Goal: Information Seeking & Learning: Understand process/instructions

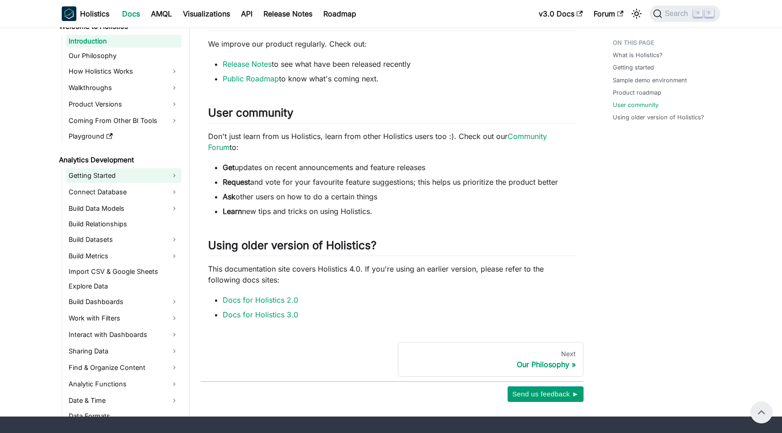
scroll to position [539, 0]
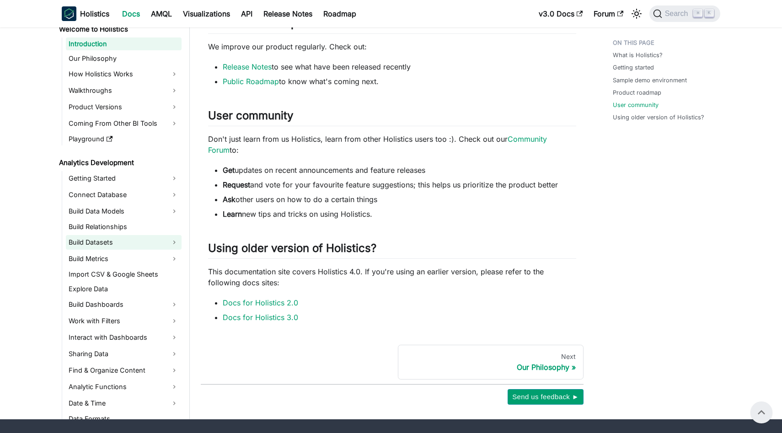
click at [158, 237] on link "Build Datasets" at bounding box center [124, 242] width 116 height 15
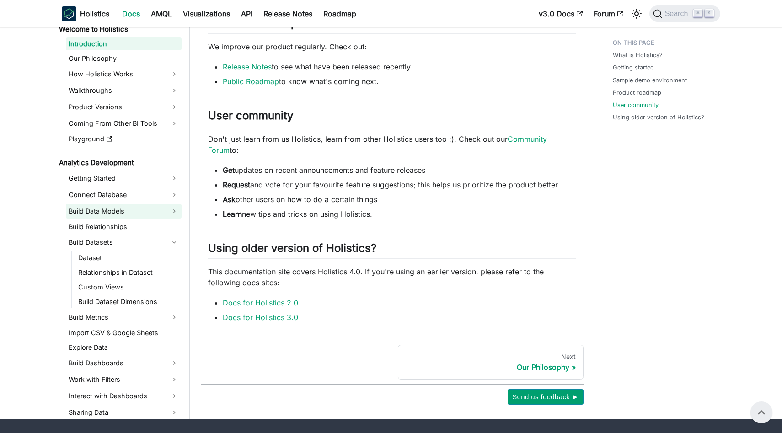
click at [135, 213] on link "Build Data Models" at bounding box center [124, 211] width 116 height 15
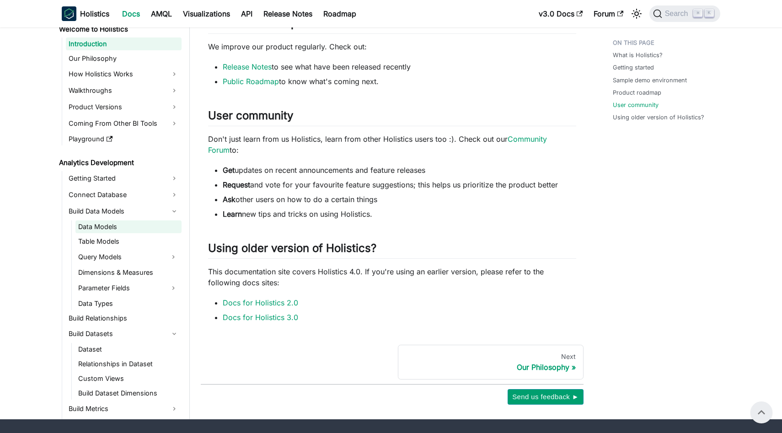
click at [137, 224] on link "Data Models" at bounding box center [128, 226] width 106 height 13
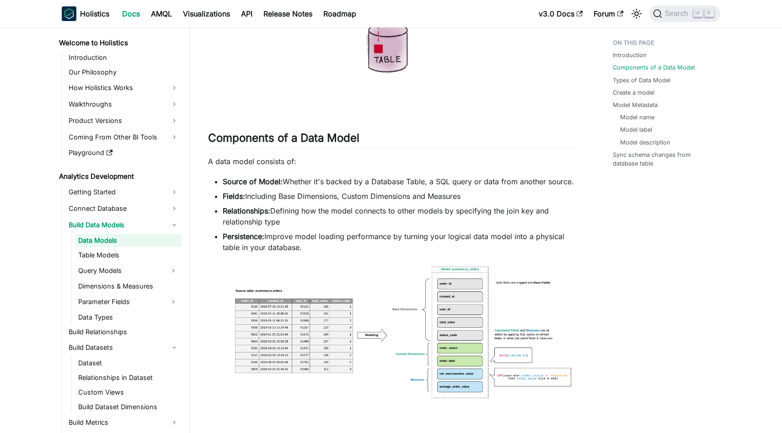
scroll to position [344, 0]
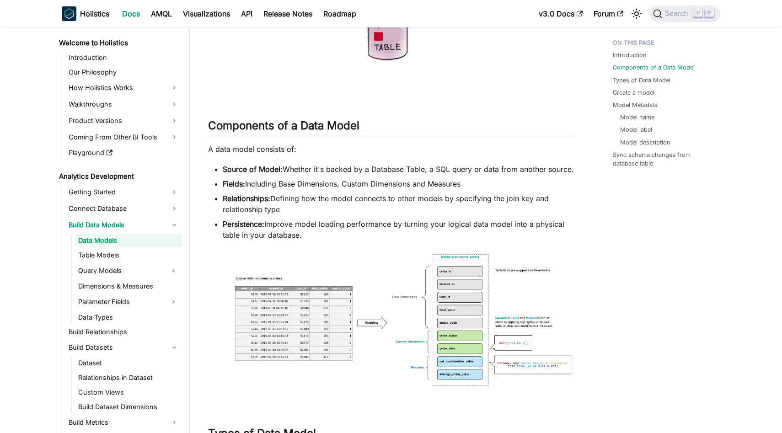
click at [442, 290] on img at bounding box center [392, 326] width 368 height 152
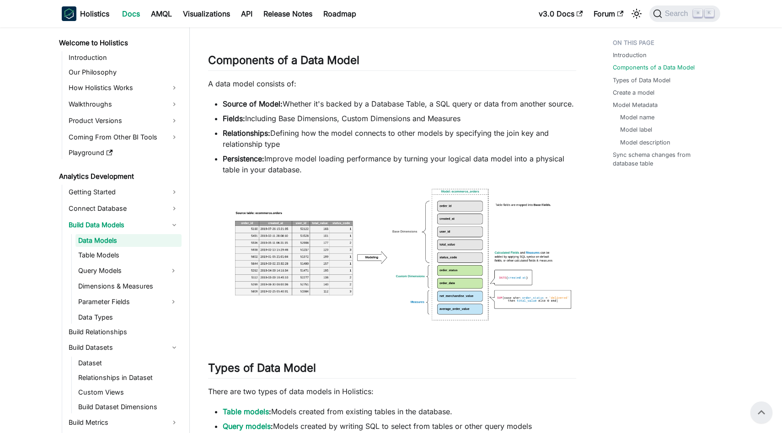
scroll to position [410, 0]
drag, startPoint x: 354, startPoint y: 138, endPoint x: 298, endPoint y: 132, distance: 55.6
click at [298, 132] on li "Relationships: Defining how the model connects to other models by specifying th…" at bounding box center [399, 138] width 353 height 22
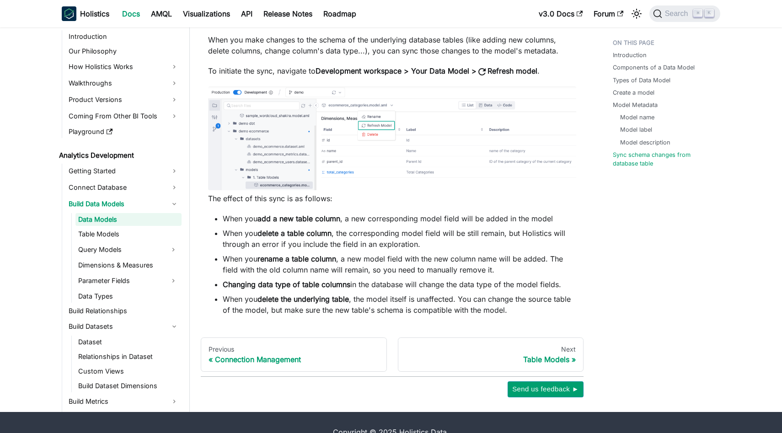
scroll to position [2692, 0]
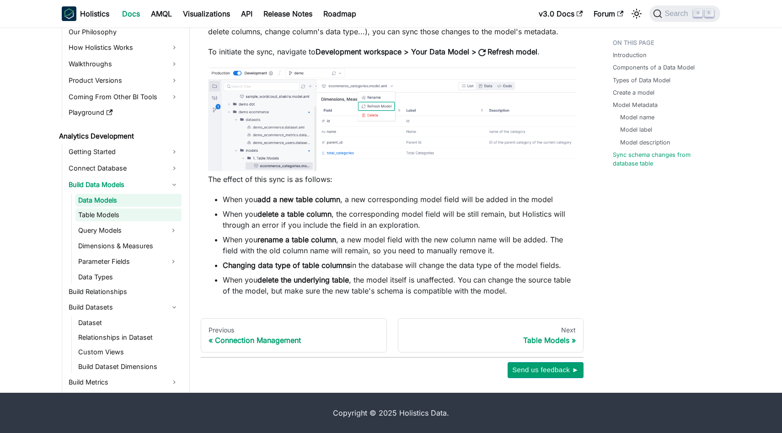
click at [117, 218] on link "Table Models" at bounding box center [128, 214] width 106 height 13
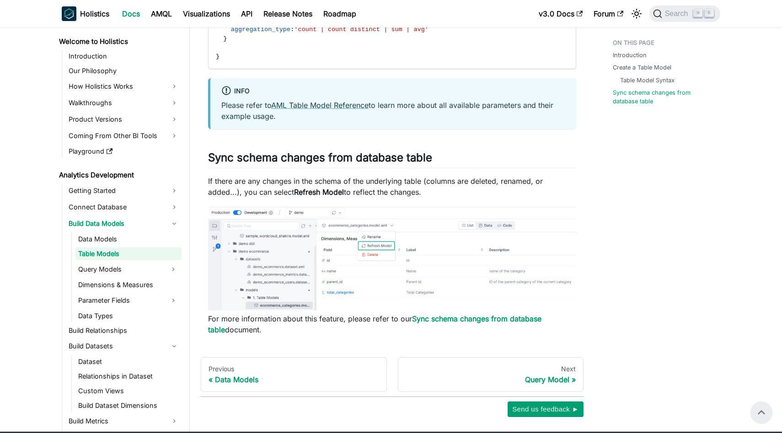
scroll to position [1263, 0]
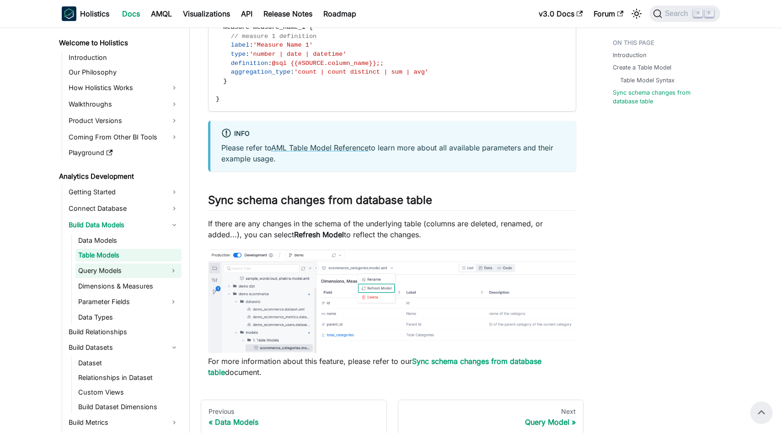
click at [147, 271] on link "Query Models" at bounding box center [120, 270] width 90 height 15
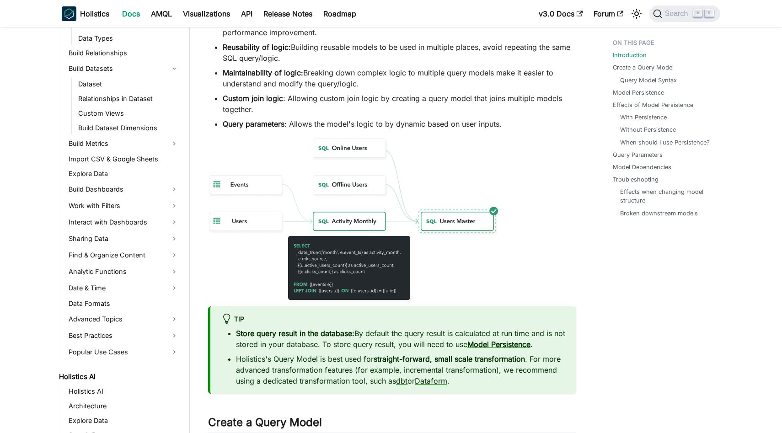
scroll to position [370, 0]
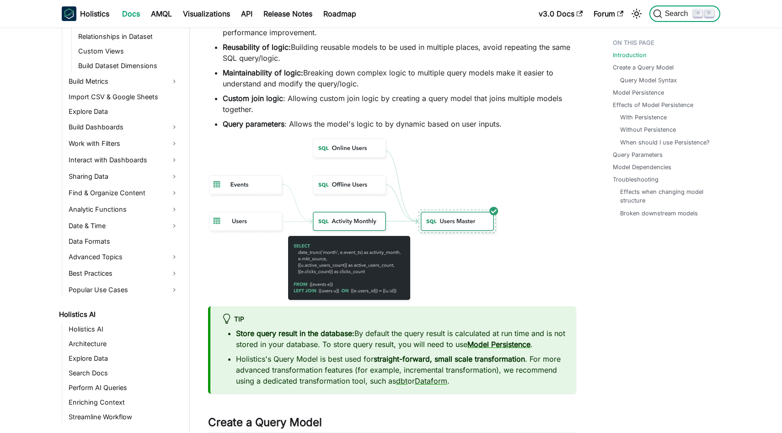
click at [676, 15] on span "Search" at bounding box center [678, 14] width 32 height 8
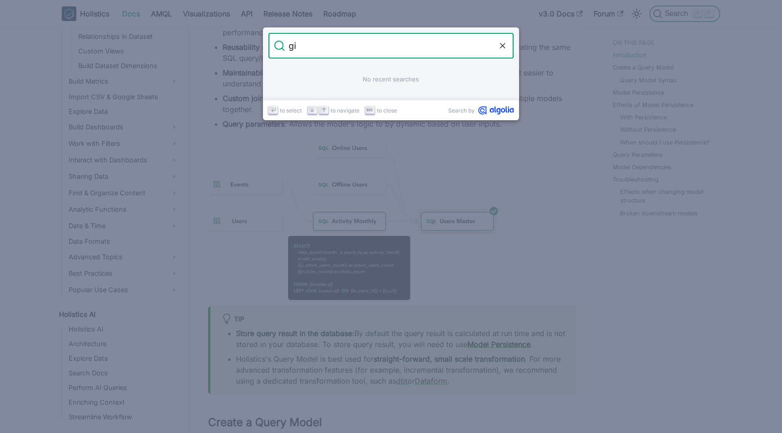
type input "git"
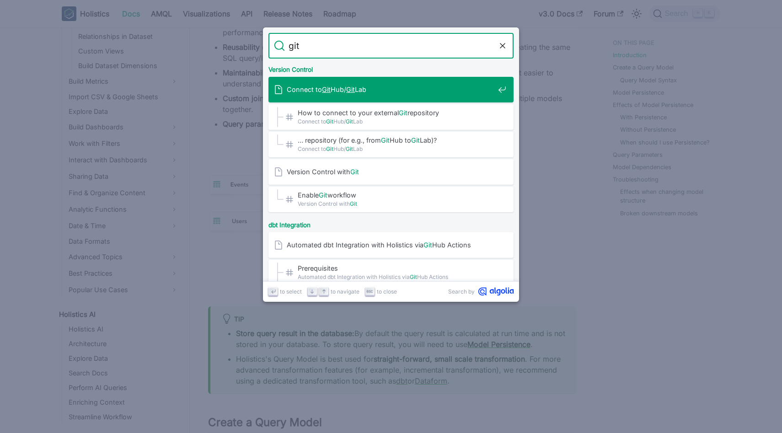
click at [458, 82] on div "Connect to Git Hub/ Git Lab" at bounding box center [394, 90] width 240 height 26
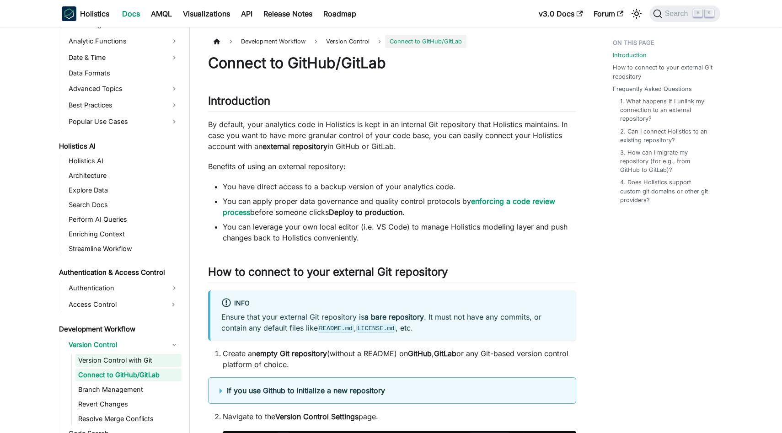
click at [124, 361] on link "Version Control with Git" at bounding box center [128, 360] width 106 height 13
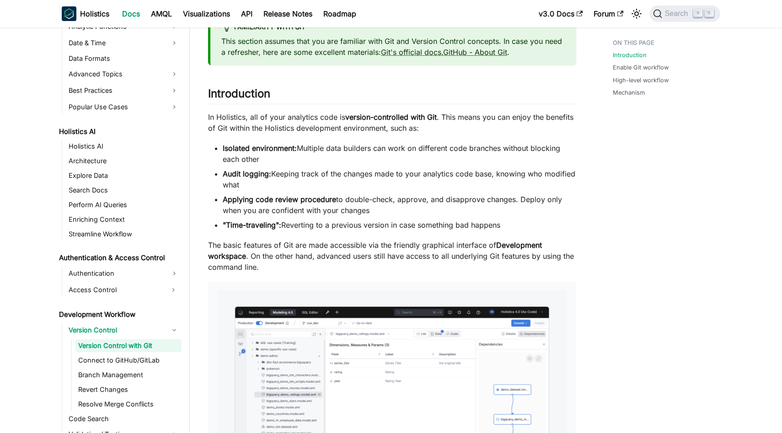
scroll to position [72, 0]
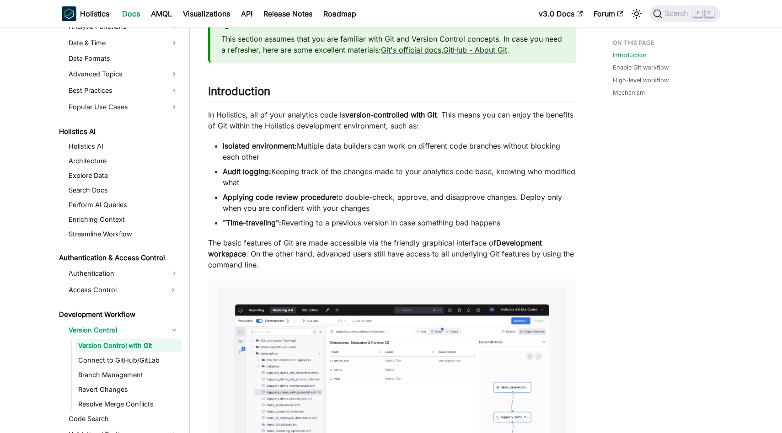
click at [385, 148] on li "Isolated environment: Multiple data builders can work on different code branche…" at bounding box center [399, 151] width 353 height 22
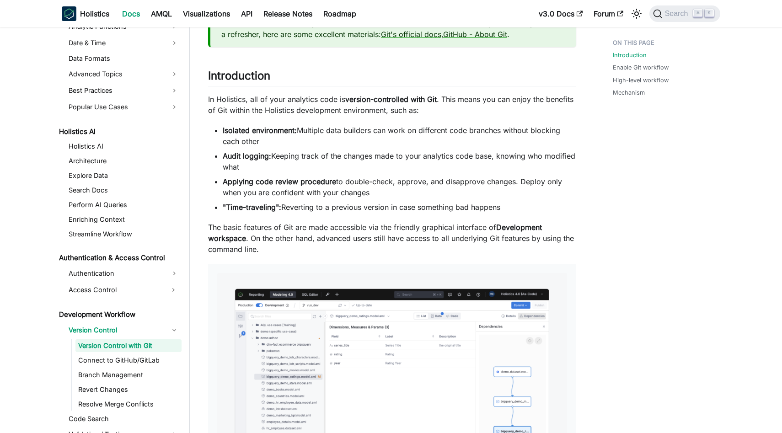
scroll to position [89, 0]
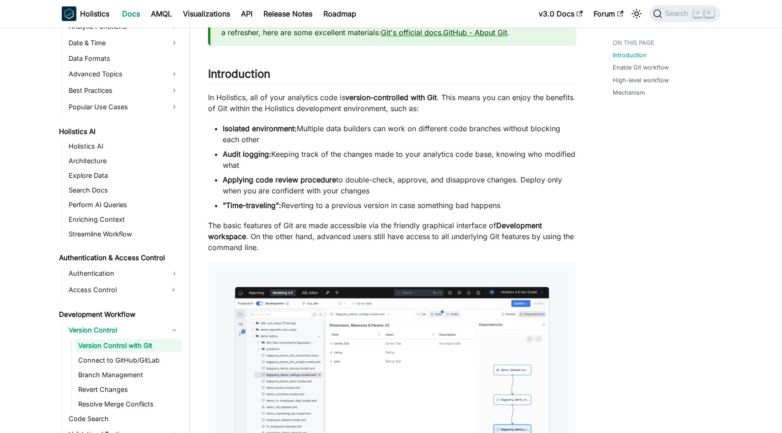
click at [299, 160] on li "Audit logging: Keeping track of the changes made to your analytics code base, k…" at bounding box center [399, 160] width 353 height 22
drag, startPoint x: 292, startPoint y: 159, endPoint x: 224, endPoint y: 153, distance: 68.4
click at [224, 153] on li "Audit logging: Keeping track of the changes made to your analytics code base, k…" at bounding box center [399, 160] width 353 height 22
click at [224, 153] on strong "Audit logging:" at bounding box center [247, 153] width 48 height 9
drag, startPoint x: 220, startPoint y: 127, endPoint x: 250, endPoint y: 127, distance: 29.7
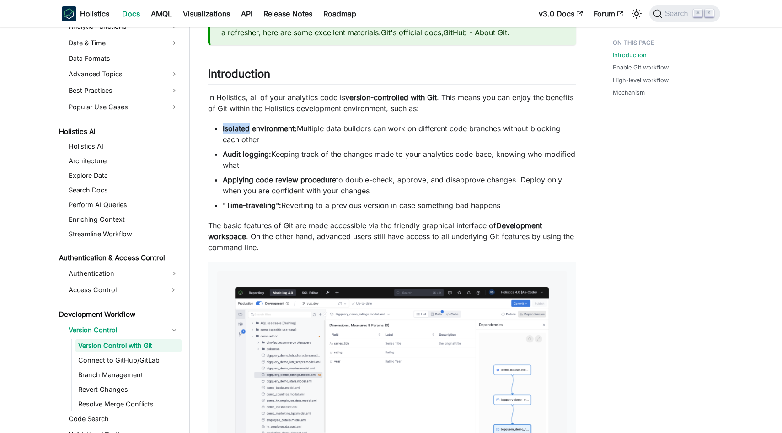
click at [250, 127] on ul "Isolated environment: Multiple data builders can work on different code branche…" at bounding box center [392, 167] width 368 height 88
click at [270, 137] on li "Isolated environment: Multiple data builders can work on different code branche…" at bounding box center [399, 134] width 353 height 22
drag, startPoint x: 253, startPoint y: 164, endPoint x: 219, endPoint y: 155, distance: 34.8
click at [219, 155] on ul "Isolated environment: Multiple data builders can work on different code branche…" at bounding box center [392, 167] width 368 height 88
click at [287, 158] on li "Audit logging: Keeping track of the changes made to your analytics code base, k…" at bounding box center [399, 160] width 353 height 22
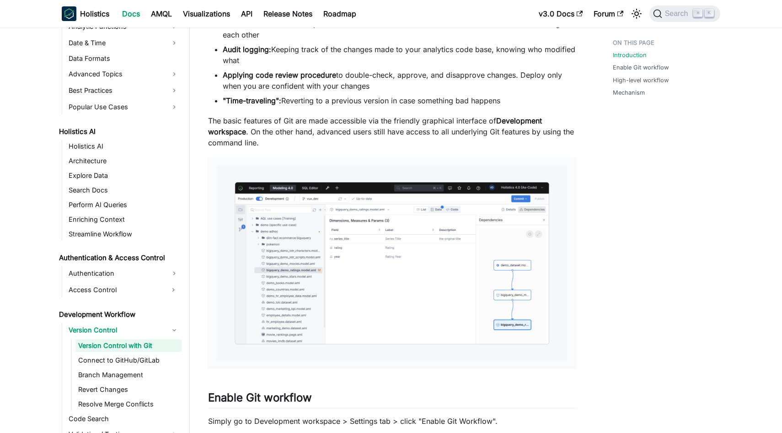
scroll to position [196, 0]
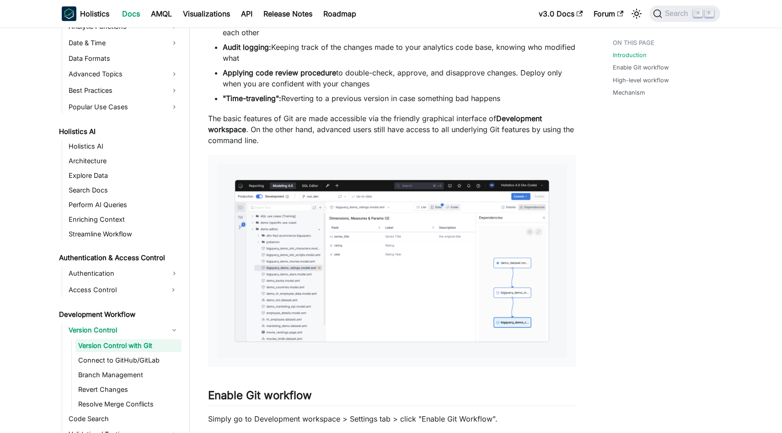
click at [285, 122] on p "The basic features of Git are made accessible via the friendly graphical interf…" at bounding box center [392, 129] width 368 height 33
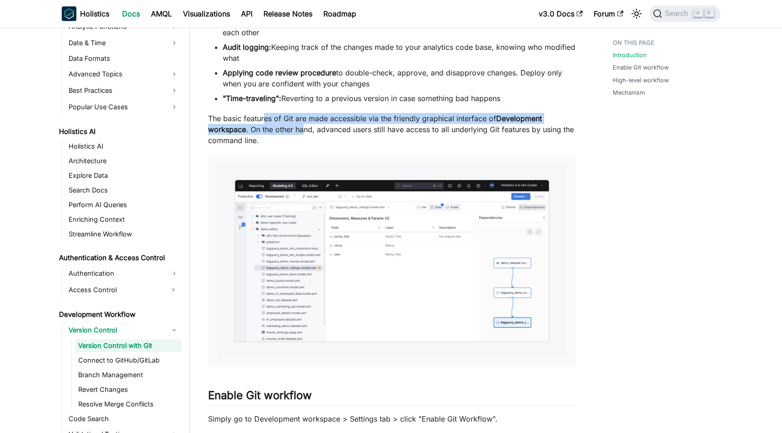
drag, startPoint x: 306, startPoint y: 131, endPoint x: 265, endPoint y: 124, distance: 41.7
click at [265, 124] on p "The basic features of Git are made accessible via the friendly graphical interf…" at bounding box center [392, 129] width 368 height 33
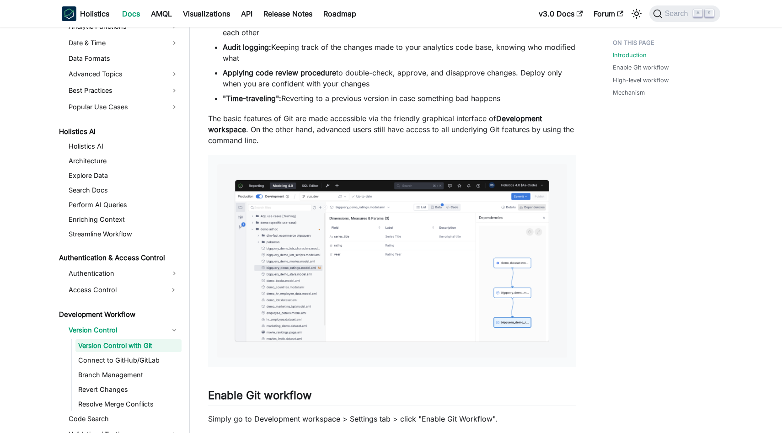
click at [286, 140] on p "The basic features of Git are made accessible via the friendly graphical interf…" at bounding box center [392, 129] width 368 height 33
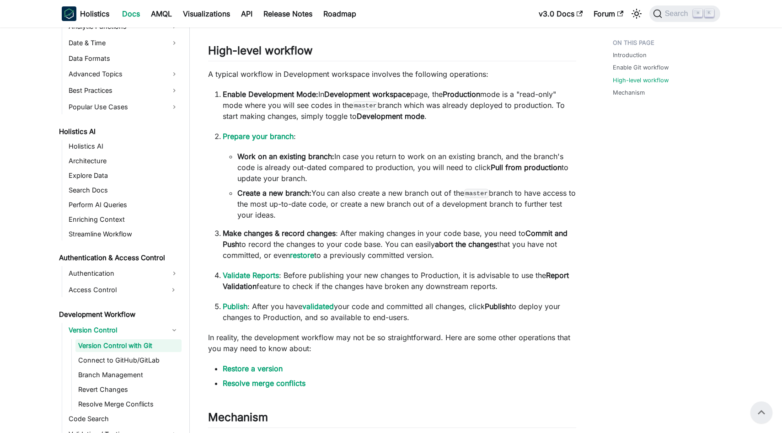
scroll to position [753, 0]
click at [243, 94] on strong "Enable Development Mode:" at bounding box center [271, 95] width 96 height 9
click at [426, 118] on p "Enable Development Mode: In Development workspace page, the Production mode is …" at bounding box center [399, 106] width 353 height 33
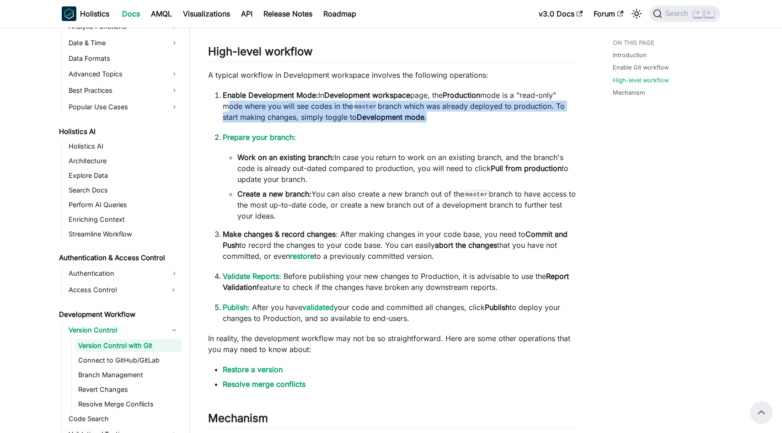
drag, startPoint x: 426, startPoint y: 118, endPoint x: 235, endPoint y: 103, distance: 191.2
click at [235, 103] on p "Enable Development Mode: In Development workspace page, the Production mode is …" at bounding box center [399, 106] width 353 height 33
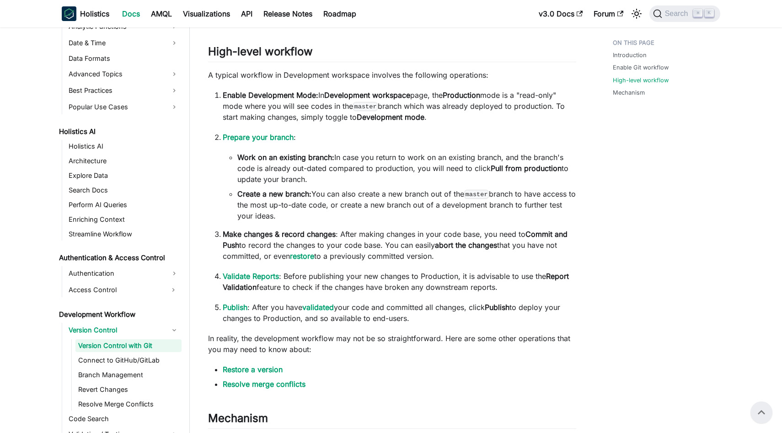
click at [479, 129] on ol "Enable Development Mode: In Development workspace page, the Production mode is …" at bounding box center [392, 207] width 368 height 234
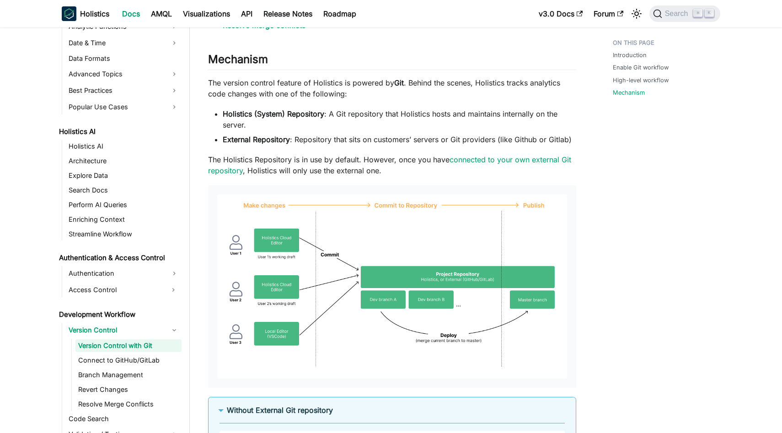
scroll to position [1115, 0]
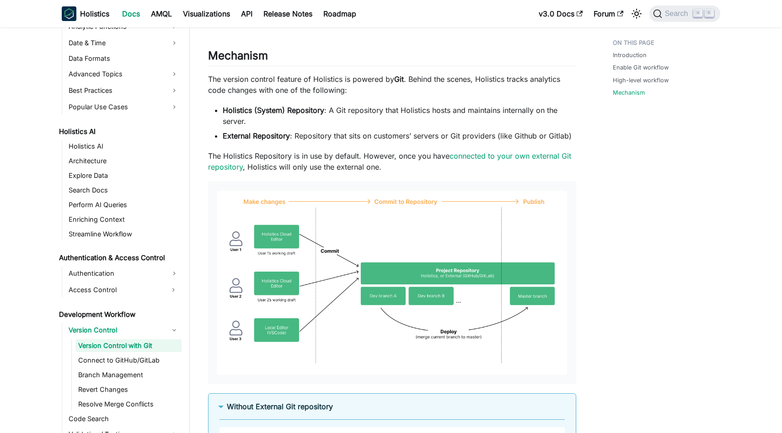
click at [378, 166] on p "The Holistics Repository is in use by default. However, once you have connected…" at bounding box center [392, 161] width 368 height 22
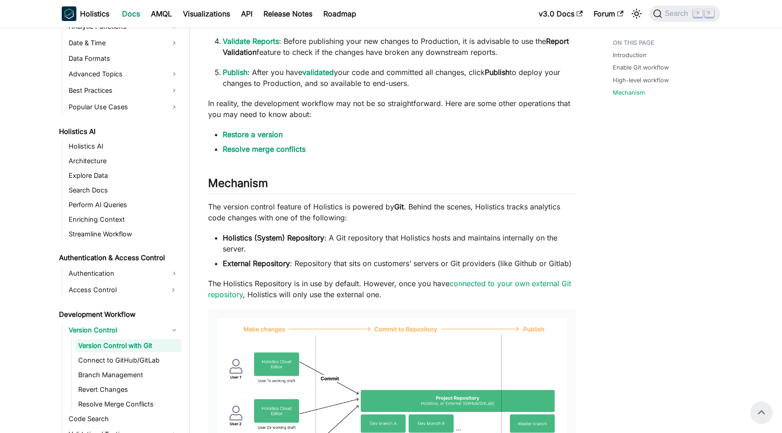
scroll to position [983, 0]
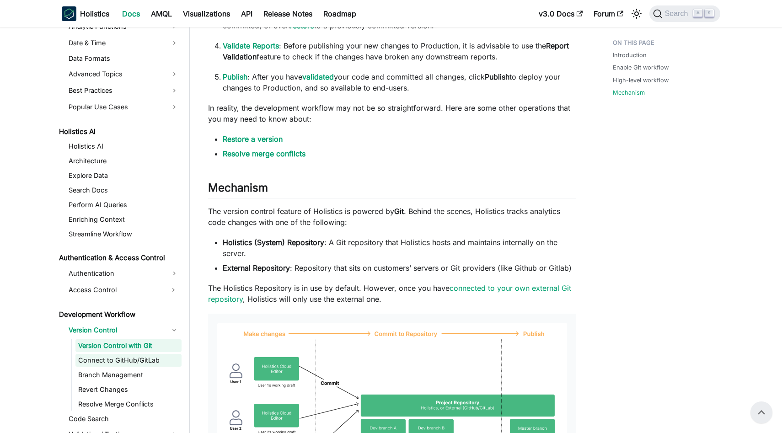
click at [127, 354] on link "Connect to GitHub/GitLab" at bounding box center [128, 360] width 106 height 13
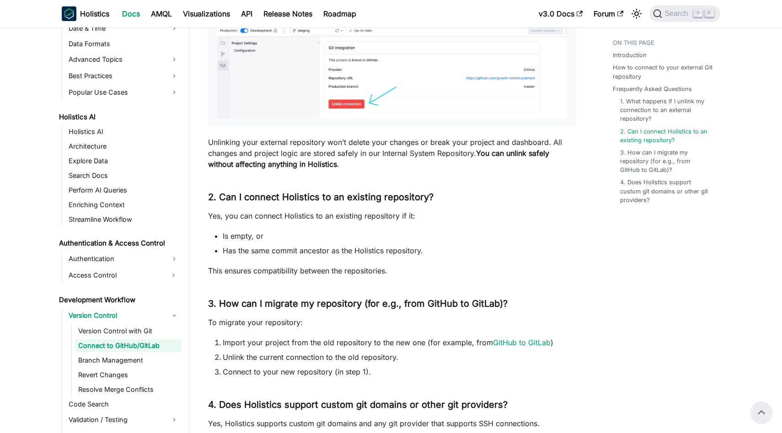
scroll to position [1465, 0]
